Goal: Task Accomplishment & Management: Manage account settings

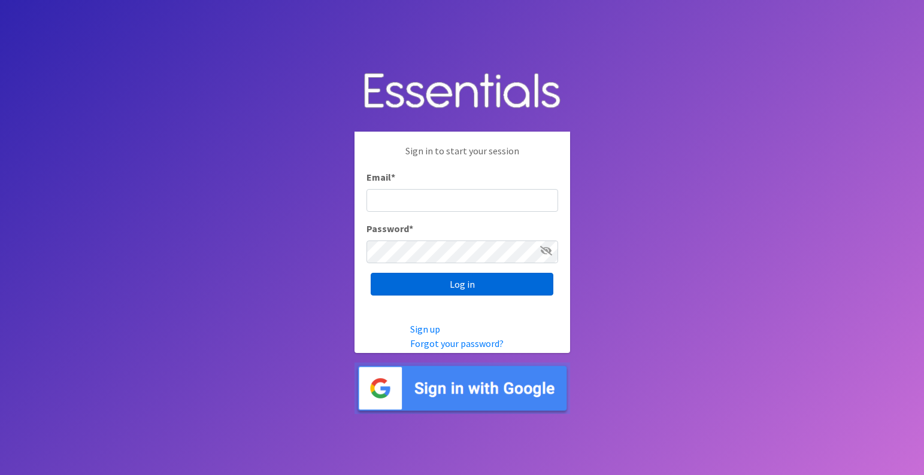
type input "[EMAIL_ADDRESS][DOMAIN_NAME]"
click at [480, 291] on input "Log in" at bounding box center [462, 284] width 183 height 23
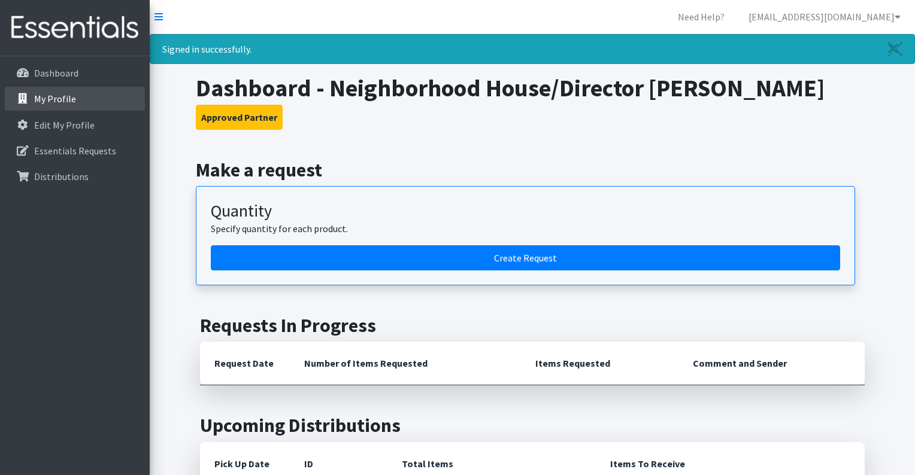
click at [95, 102] on link "My Profile" at bounding box center [75, 99] width 140 height 24
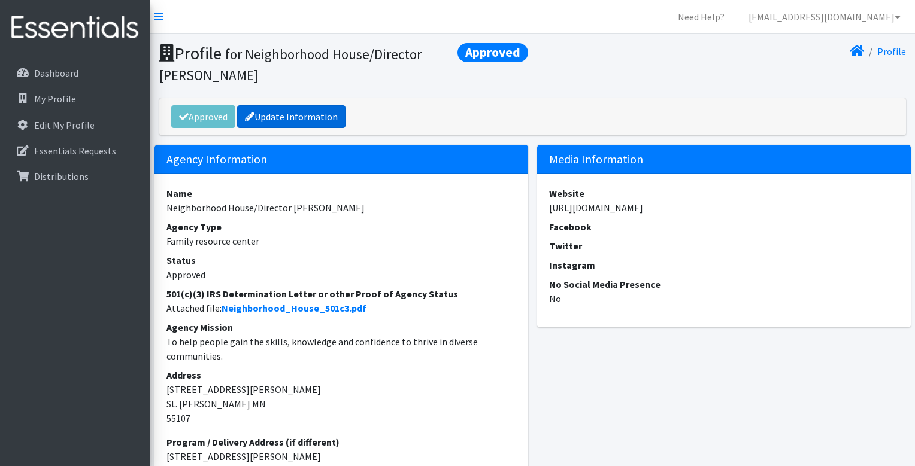
click at [313, 122] on link "Update Information" at bounding box center [291, 116] width 108 height 23
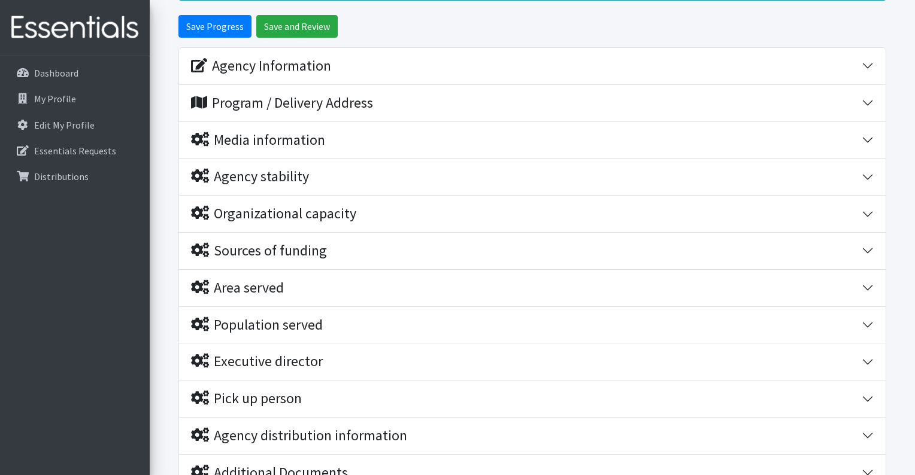
scroll to position [160, 0]
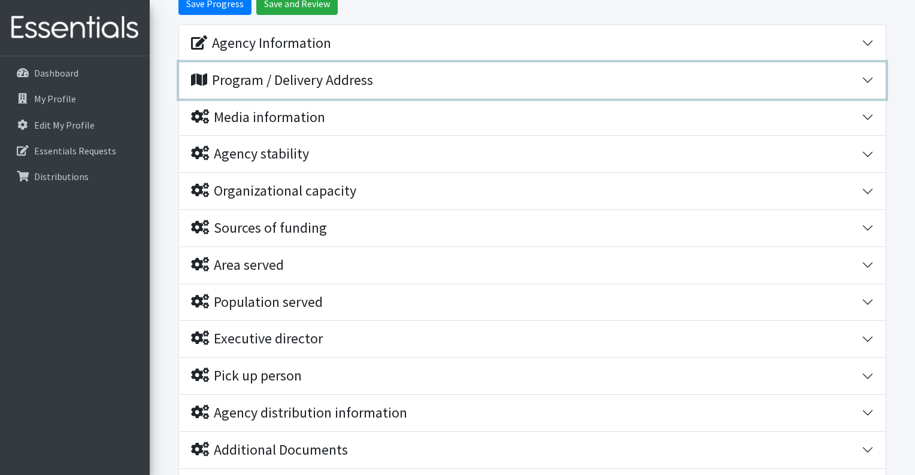
click at [398, 85] on div "Program / Delivery Address" at bounding box center [526, 80] width 671 height 17
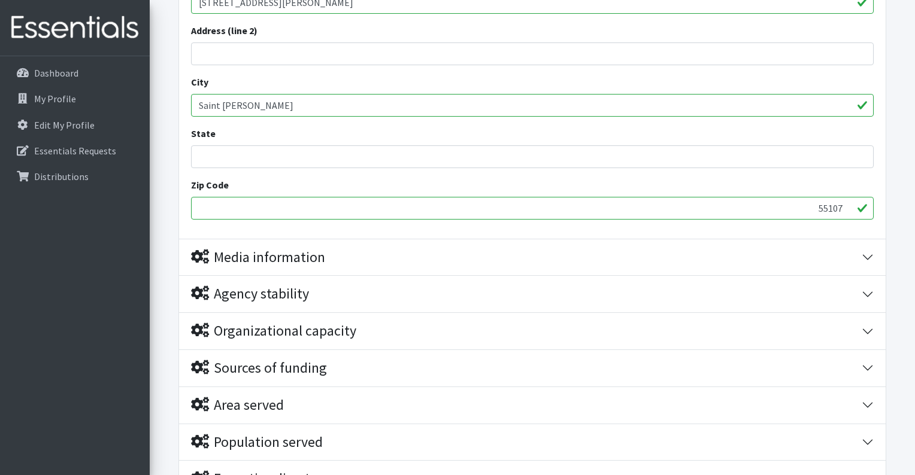
scroll to position [319, 0]
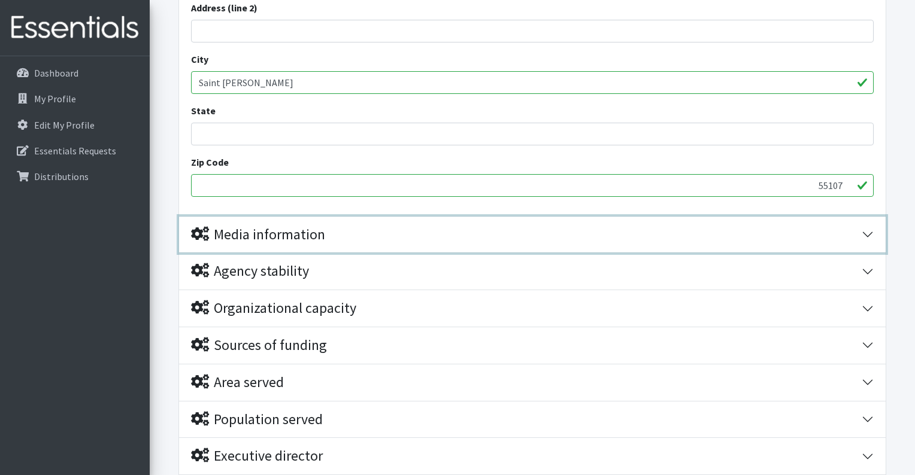
click at [378, 242] on div "Media information" at bounding box center [526, 234] width 671 height 17
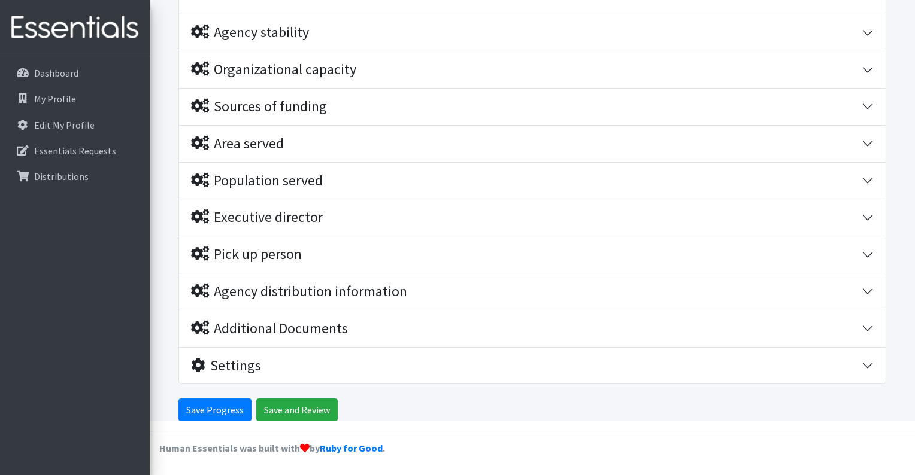
scroll to position [812, 0]
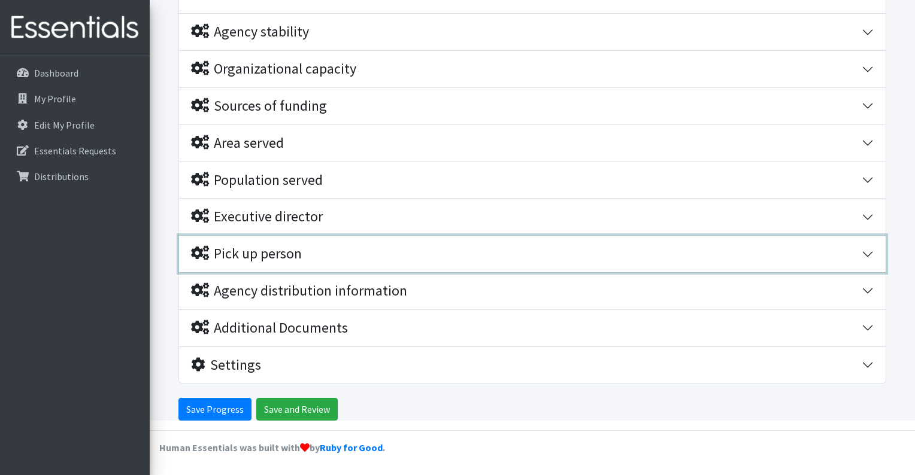
click at [377, 259] on div "Pick up person" at bounding box center [526, 253] width 671 height 17
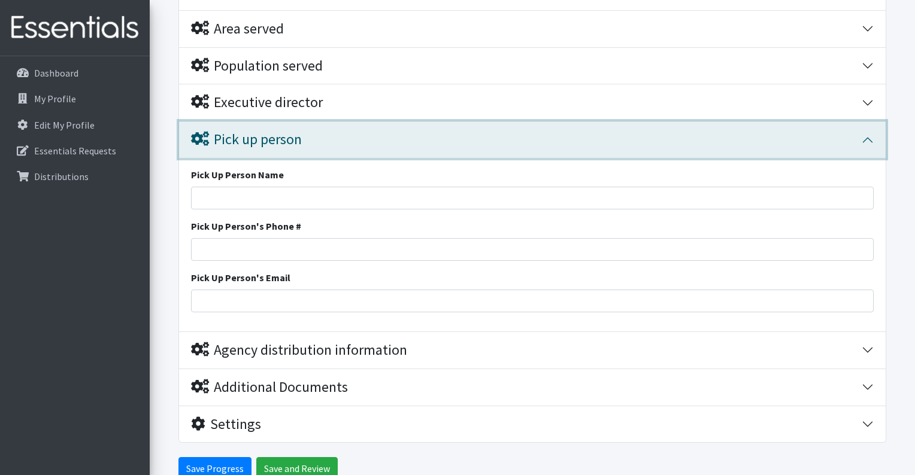
scroll to position [986, 0]
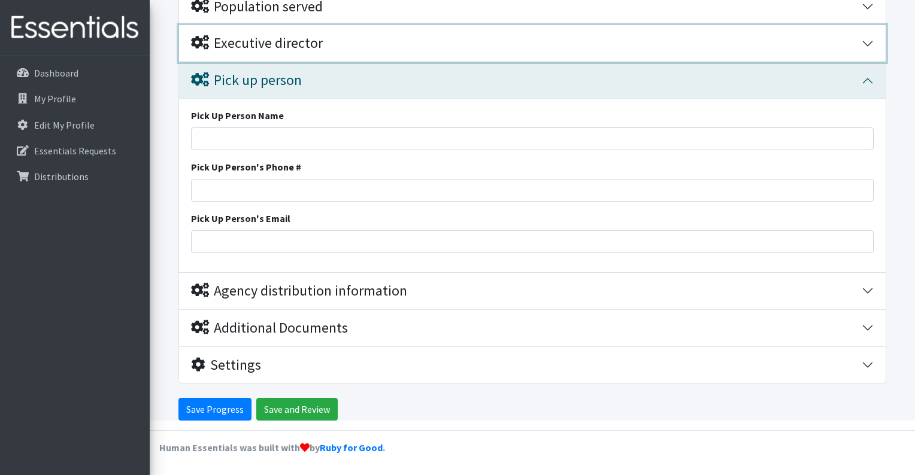
click at [329, 43] on div "Executive director" at bounding box center [526, 43] width 671 height 17
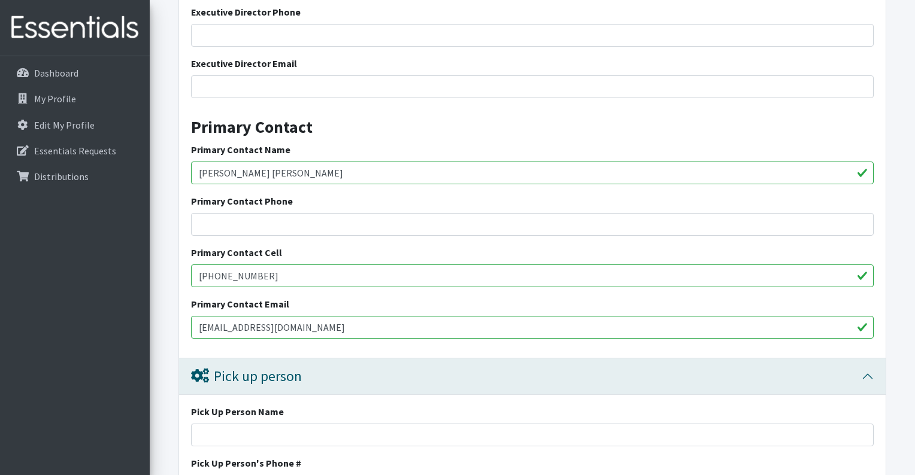
scroll to position [1081, 0]
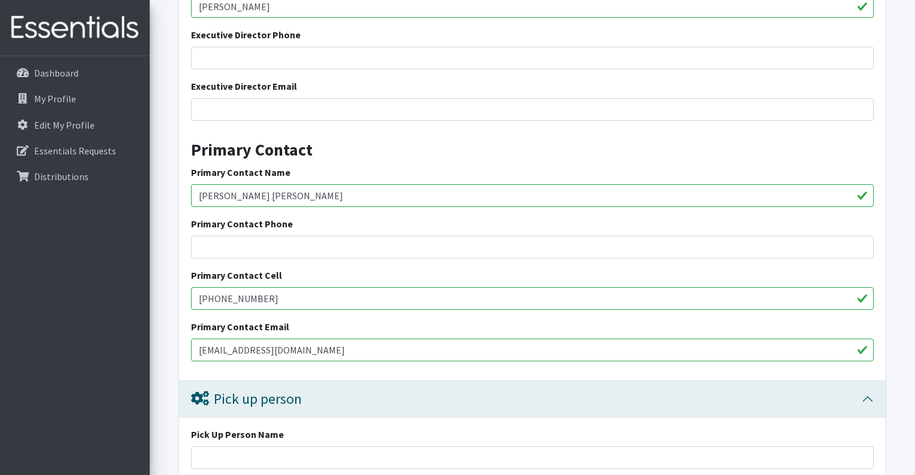
drag, startPoint x: 380, startPoint y: 198, endPoint x: 192, endPoint y: 207, distance: 187.6
click at [192, 207] on div "Executive Director Name [PERSON_NAME] Executive Director Phone Executive Direct…" at bounding box center [532, 173] width 706 height 414
type input "[PERSON_NAME]"
click at [280, 310] on input "[PHONE_NUMBER]" at bounding box center [532, 298] width 682 height 23
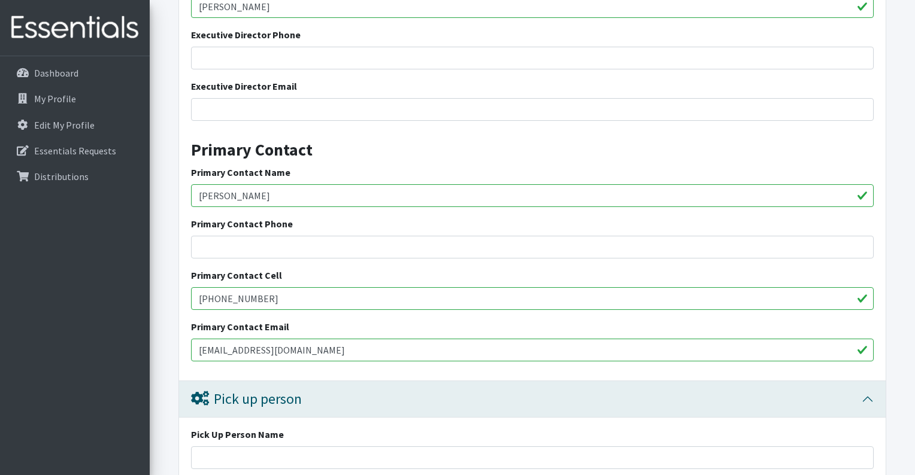
click at [280, 310] on input "[PHONE_NUMBER]" at bounding box center [532, 298] width 682 height 23
type input "6517892548"
click at [396, 347] on input "[EMAIL_ADDRESS][DOMAIN_NAME]" at bounding box center [532, 350] width 682 height 23
drag, startPoint x: 252, startPoint y: 350, endPoint x: 195, endPoint y: 335, distance: 58.8
click at [195, 335] on div "Primary Contact Email [EMAIL_ADDRESS][DOMAIN_NAME]" at bounding box center [532, 341] width 682 height 42
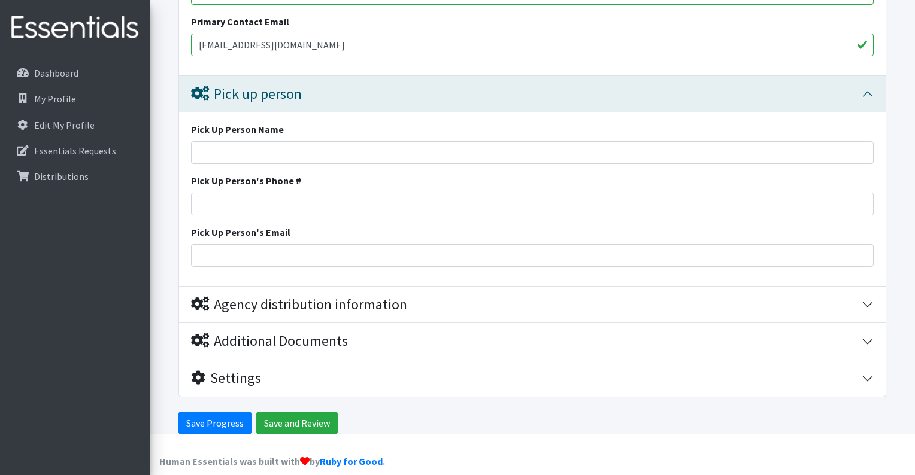
scroll to position [1400, 0]
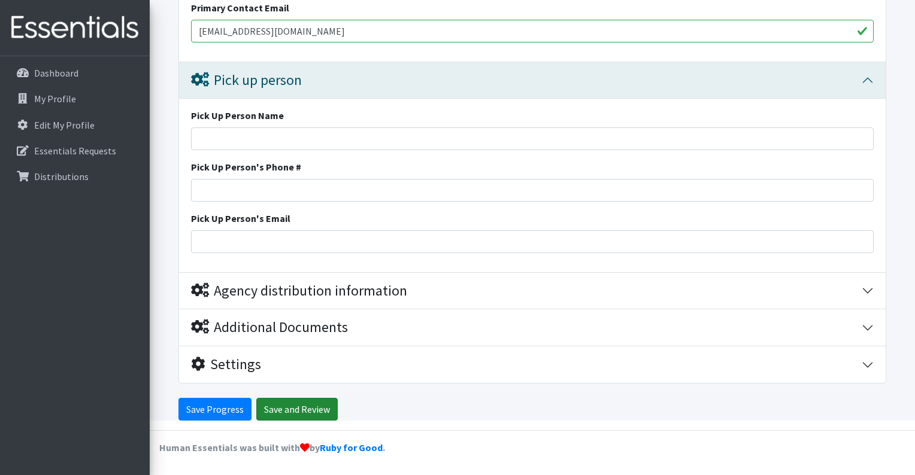
type input "[EMAIL_ADDRESS][DOMAIN_NAME]"
click at [293, 404] on input "Save and Review" at bounding box center [296, 409] width 81 height 23
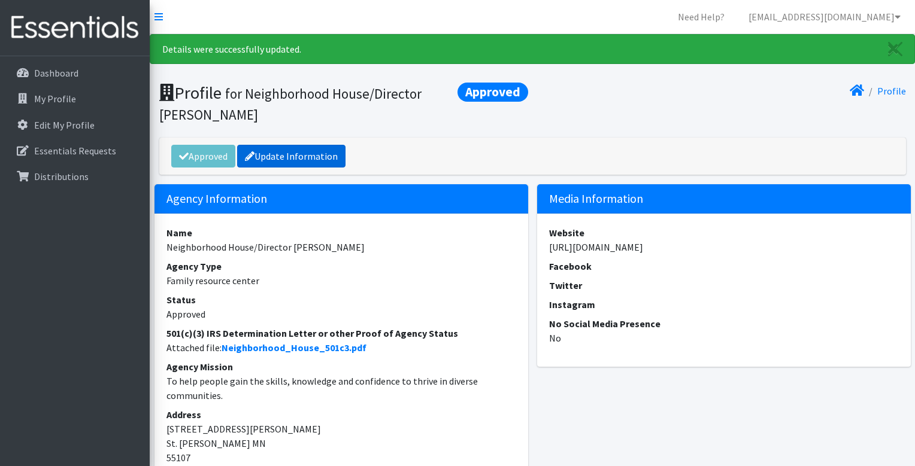
click at [284, 162] on link "Update Information" at bounding box center [291, 156] width 108 height 23
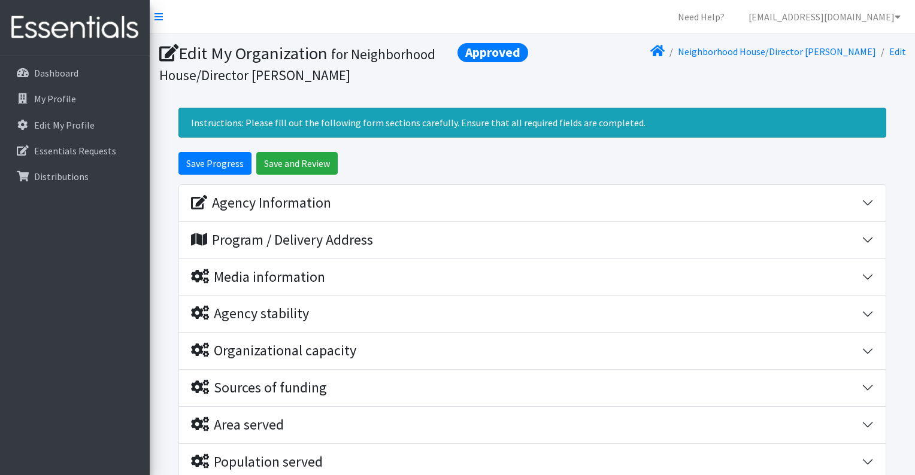
scroll to position [282, 0]
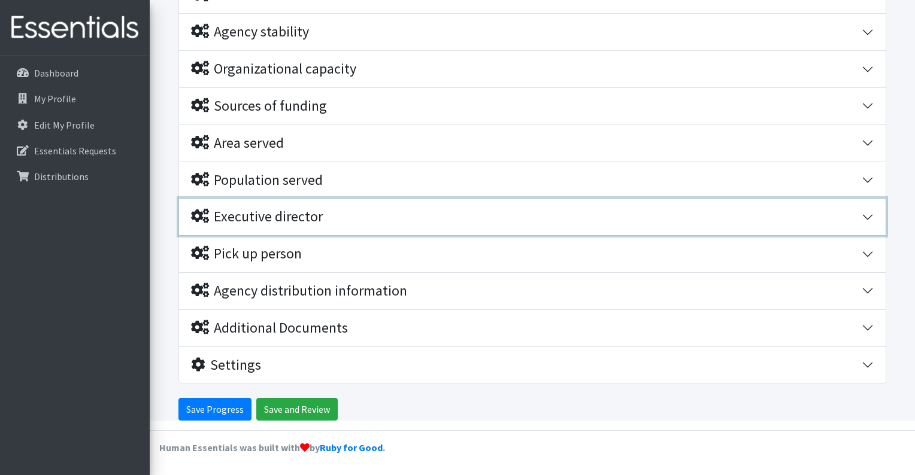
click at [338, 214] on div "Executive director" at bounding box center [526, 216] width 671 height 17
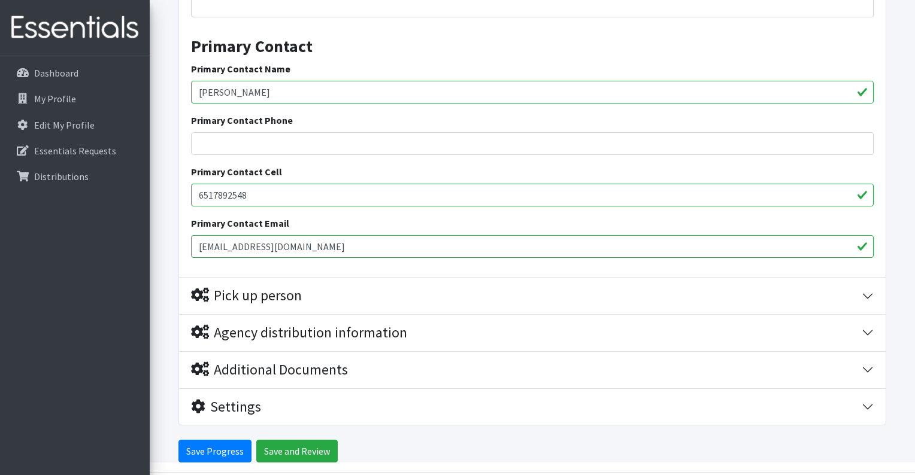
scroll to position [696, 0]
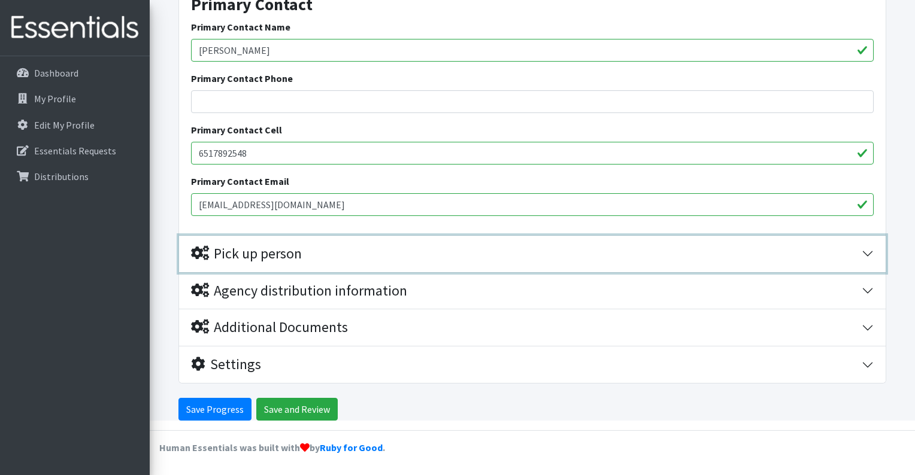
click at [340, 260] on div "Pick up person" at bounding box center [526, 253] width 671 height 17
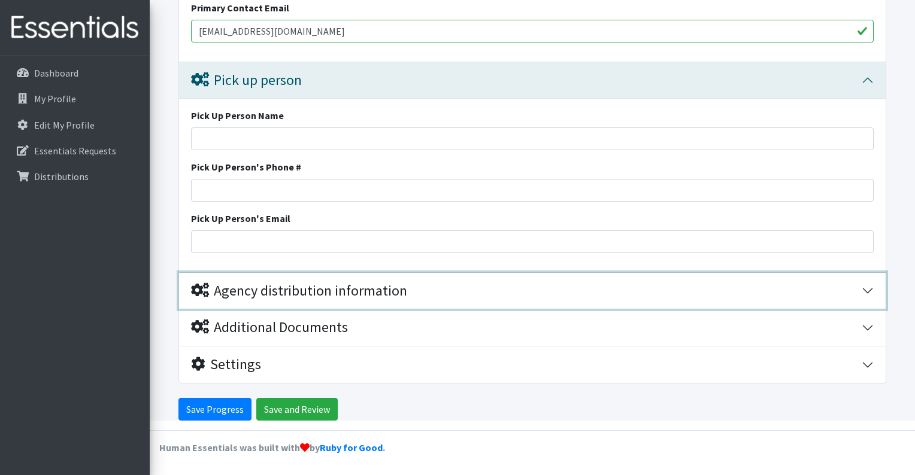
click at [345, 302] on button "Agency distribution information" at bounding box center [532, 291] width 706 height 37
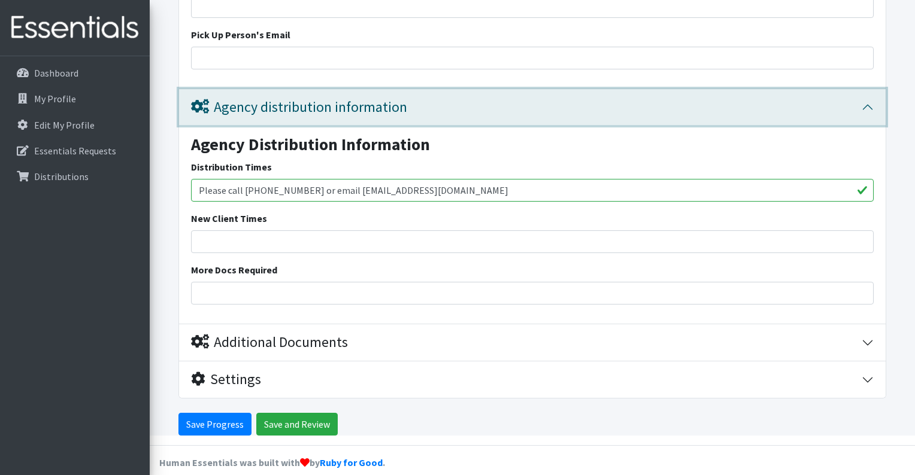
scroll to position [1069, 0]
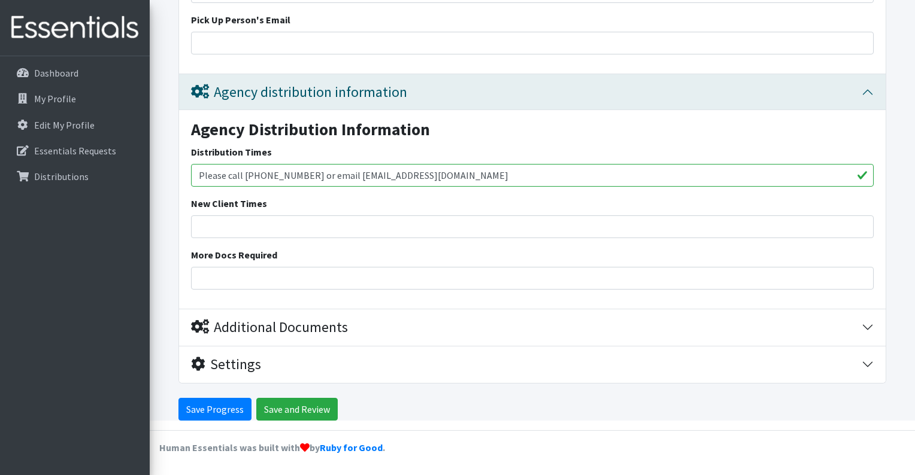
click at [292, 174] on input "Please call [PHONE_NUMBER] or email [EMAIL_ADDRESS][DOMAIN_NAME]" at bounding box center [532, 175] width 682 height 23
drag, startPoint x: 386, startPoint y: 175, endPoint x: 333, endPoint y: 175, distance: 52.7
click at [333, 175] on input "Please call [PHONE_NUMBER] or email [EMAIL_ADDRESS][DOMAIN_NAME]" at bounding box center [532, 175] width 682 height 23
click at [293, 176] on input "Please call 612-450-3074 or email bmolin@neighborhoodhousemn.org" at bounding box center [532, 175] width 682 height 23
click at [295, 175] on input "Please call 612-450-3074 or email bmolin@neighborhoodhousemn.org" at bounding box center [532, 175] width 682 height 23
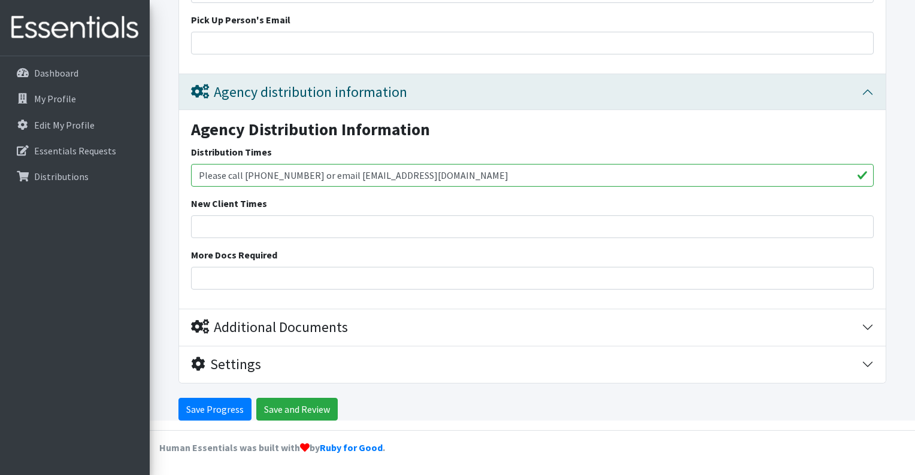
drag, startPoint x: 295, startPoint y: 175, endPoint x: 245, endPoint y: 174, distance: 49.7
click at [245, 174] on input "Please call 612-450-3074 or email bmolin@neighborhoodhousemn.org" at bounding box center [532, 175] width 682 height 23
type input "Please call 6517892548 or email bmolin@neighborhoodhousemn.org"
click at [267, 409] on input "Save and Review" at bounding box center [296, 409] width 81 height 23
